Goal: Task Accomplishment & Management: Manage account settings

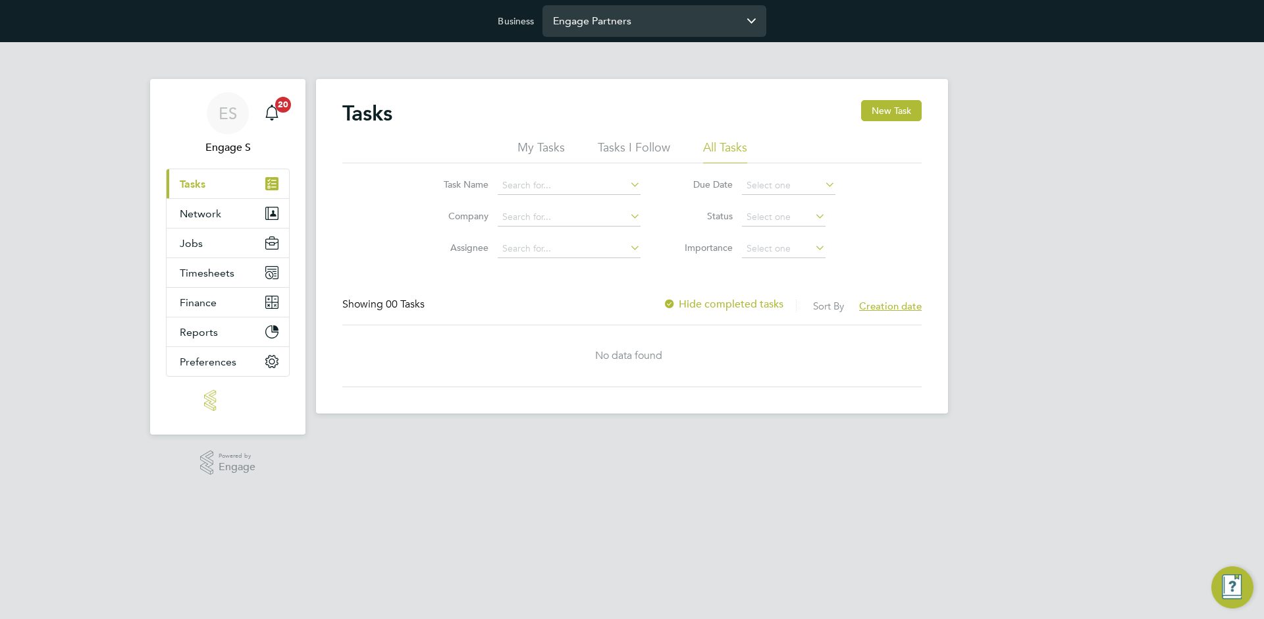
click at [608, 16] on input "Engage Partners" at bounding box center [654, 20] width 224 height 31
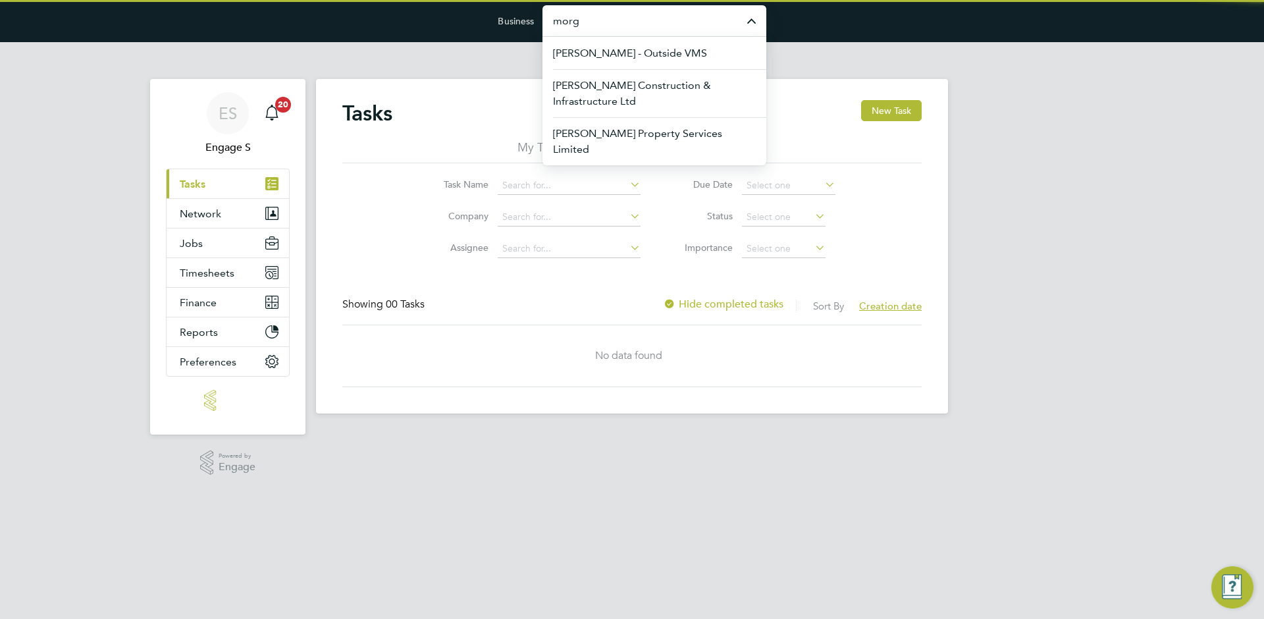
drag, startPoint x: 663, startPoint y: 88, endPoint x: 616, endPoint y: 7, distance: 93.5
click at [664, 88] on span "[PERSON_NAME] Construction & Infrastructure Ltd" at bounding box center [654, 94] width 203 height 32
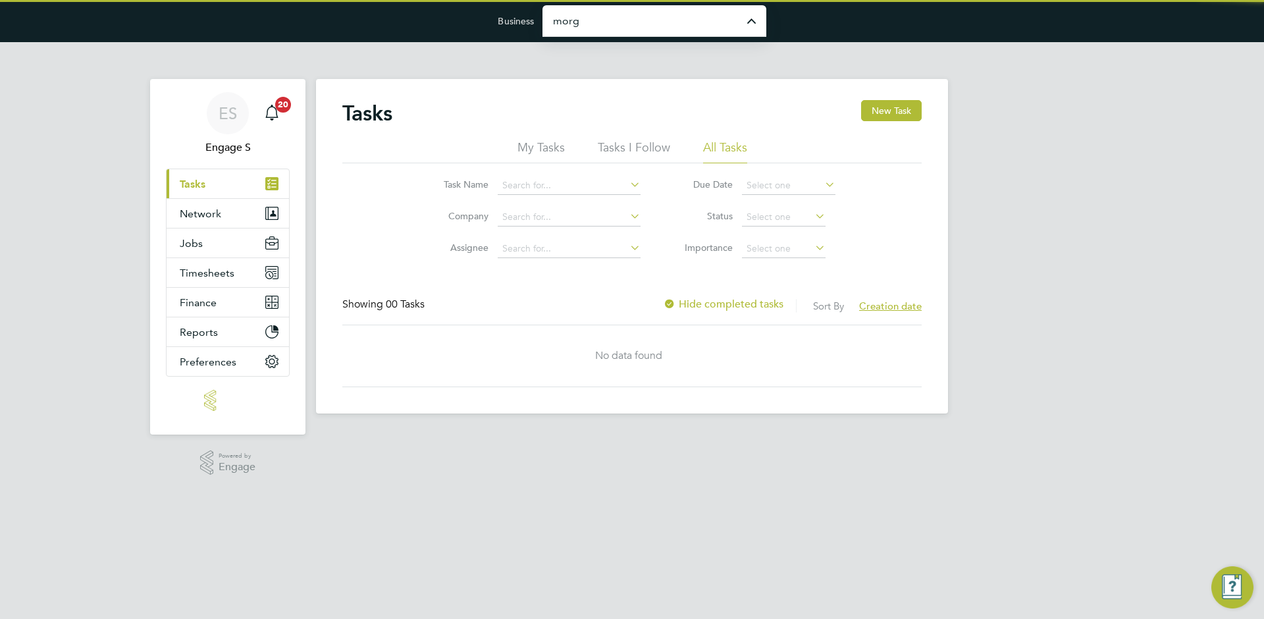
type input "[PERSON_NAME] Construction & Infrastructure Ltd"
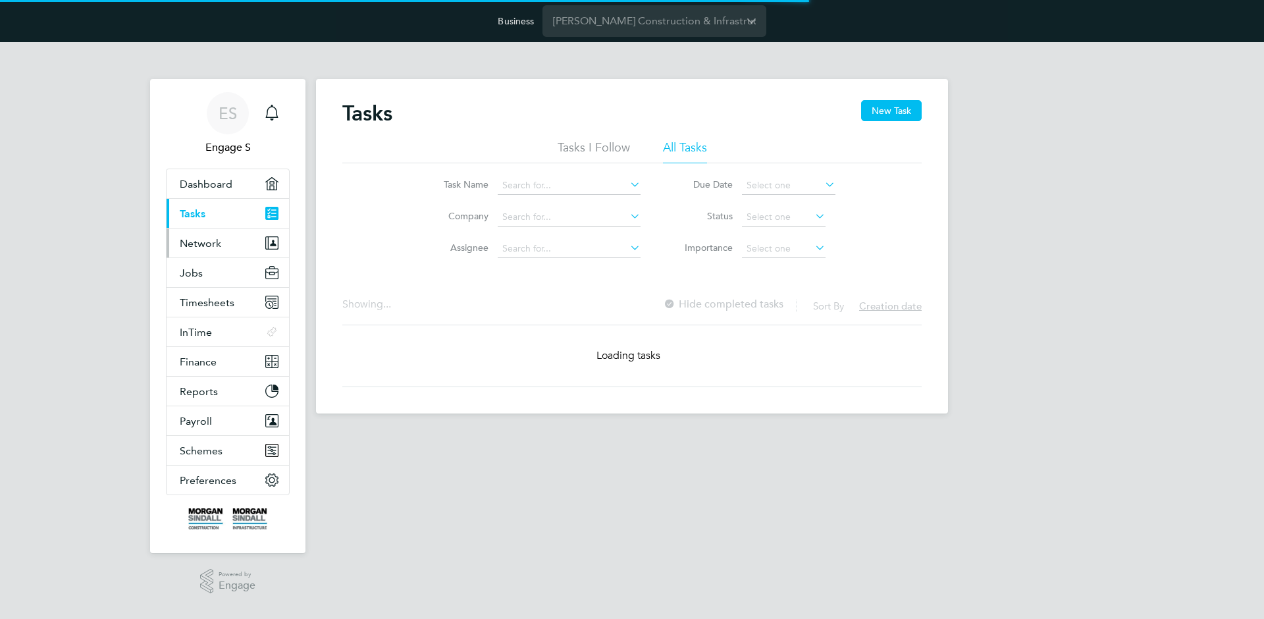
click at [247, 238] on button "Network" at bounding box center [228, 242] width 122 height 29
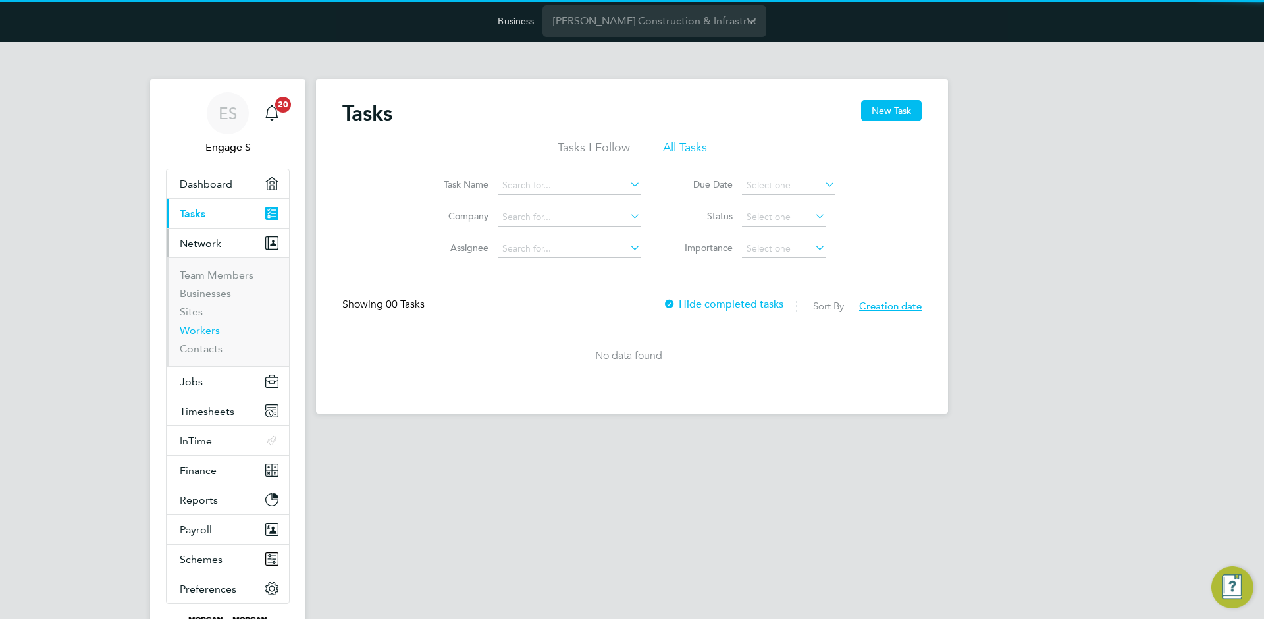
click at [194, 329] on link "Workers" at bounding box center [200, 330] width 40 height 13
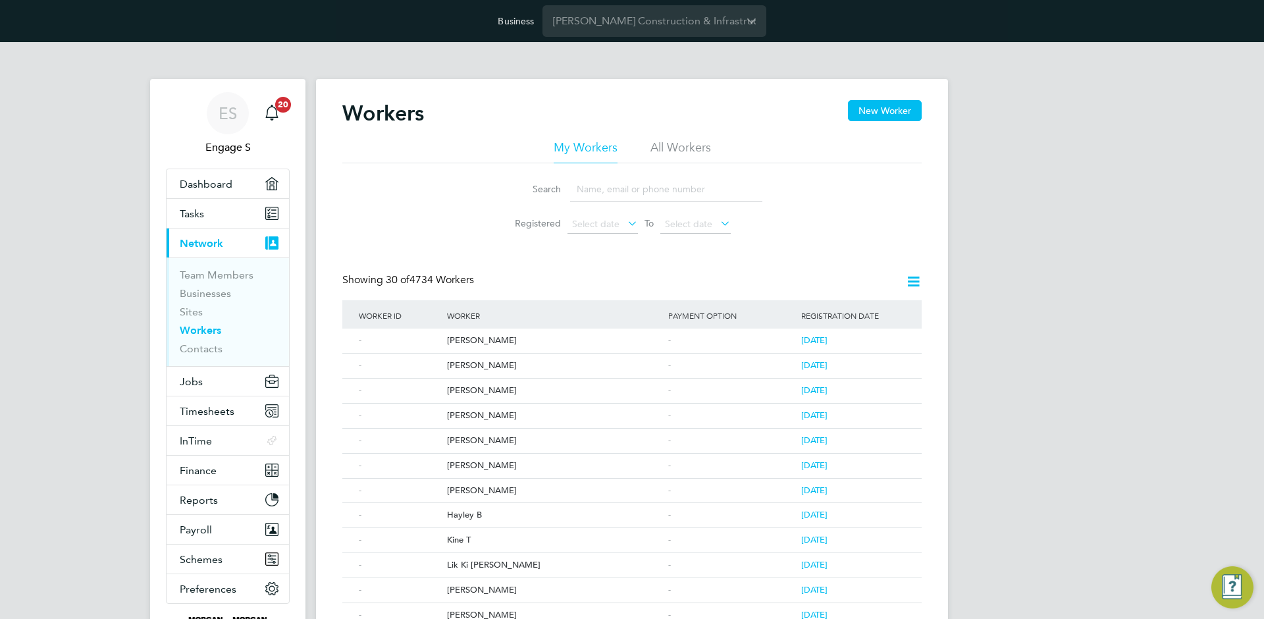
click at [713, 357] on div "-" at bounding box center [731, 366] width 133 height 24
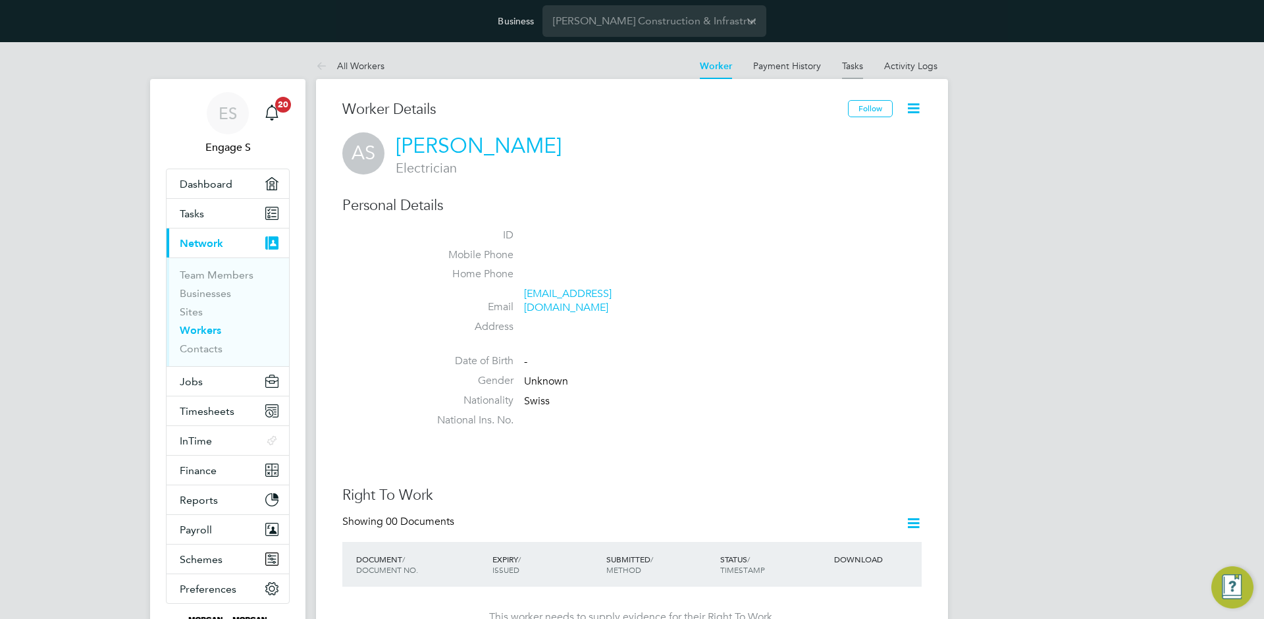
click at [856, 67] on link "Tasks" at bounding box center [852, 66] width 21 height 12
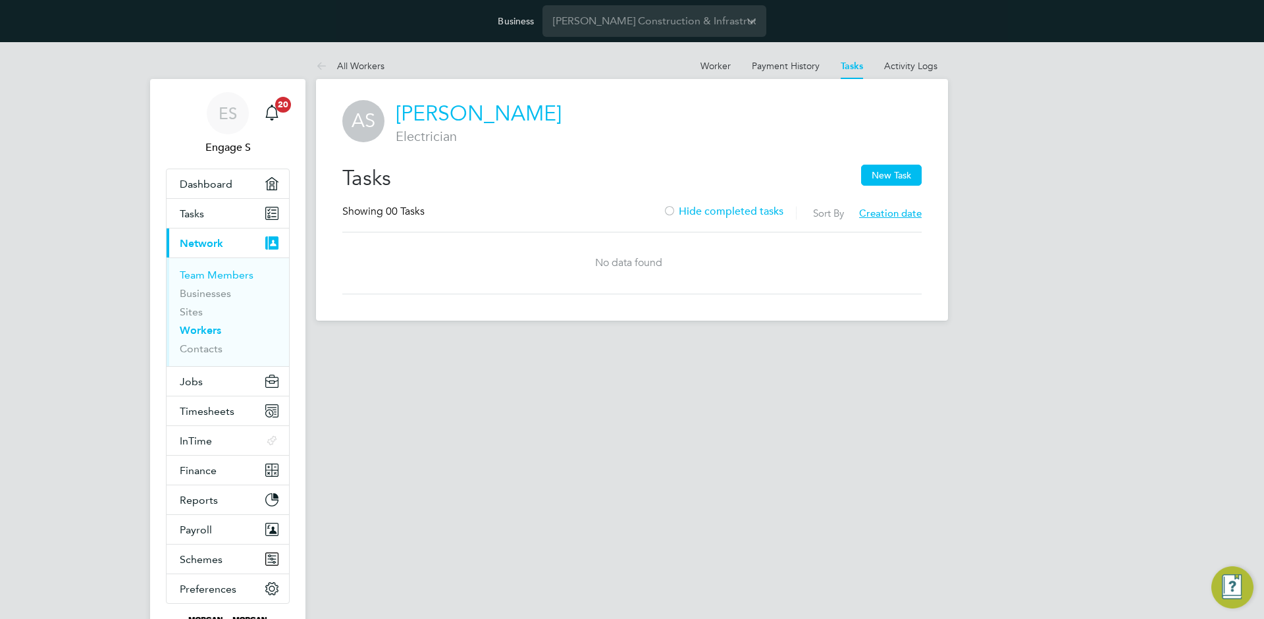
click at [217, 277] on link "Team Members" at bounding box center [217, 275] width 74 height 13
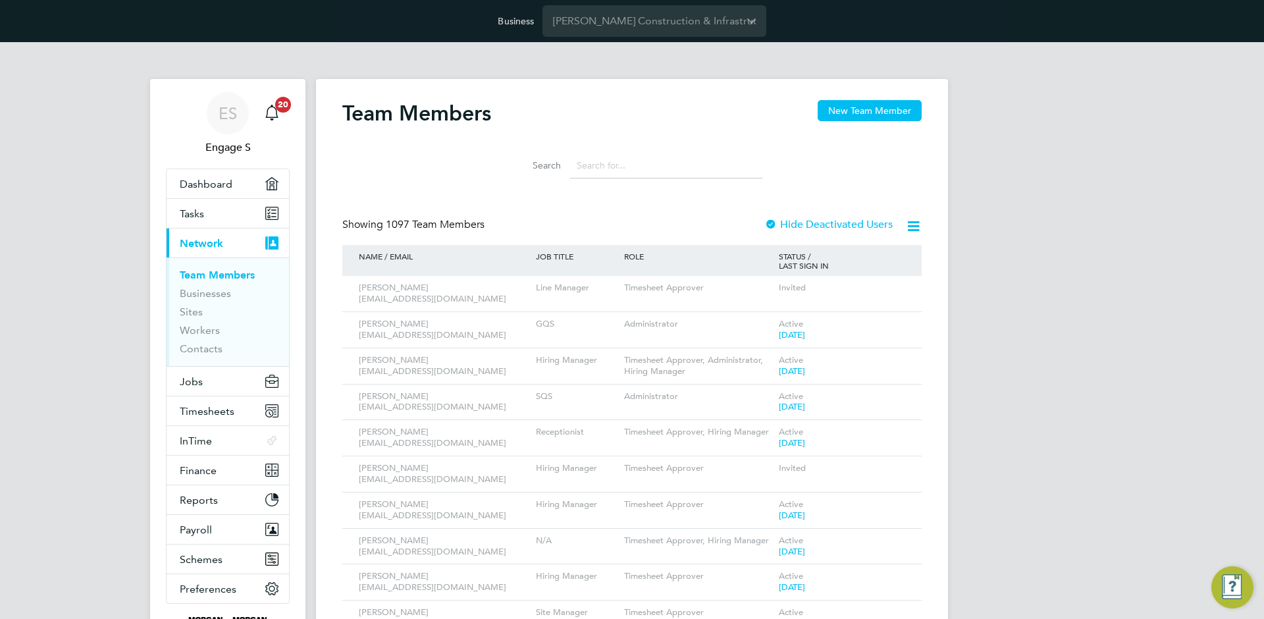
click at [647, 168] on input at bounding box center [666, 166] width 192 height 26
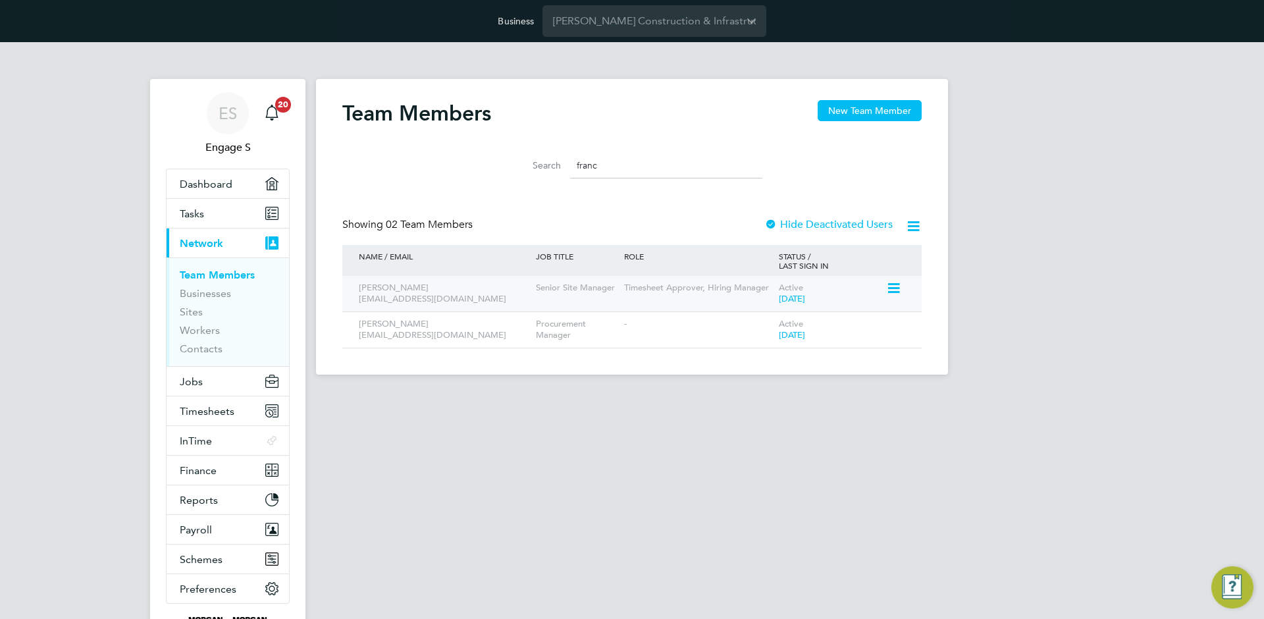
type input "franc"
click at [893, 289] on icon at bounding box center [892, 288] width 13 height 16
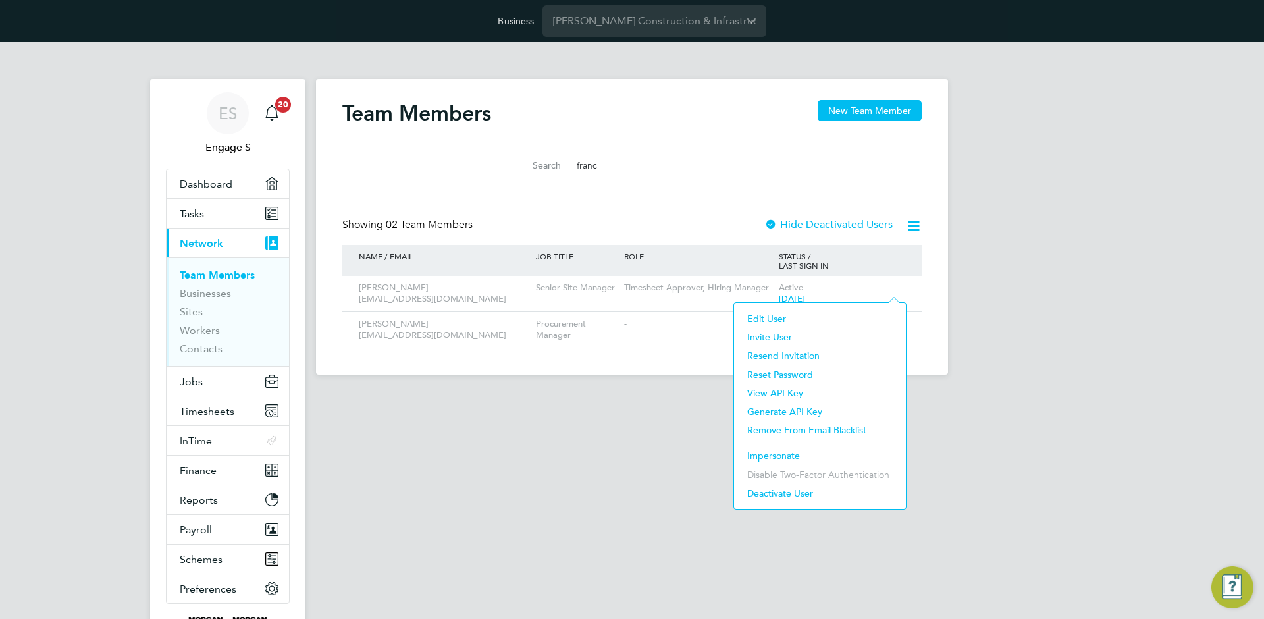
click at [791, 458] on li "Impersonate" at bounding box center [820, 455] width 159 height 18
